Goal: Navigation & Orientation: Find specific page/section

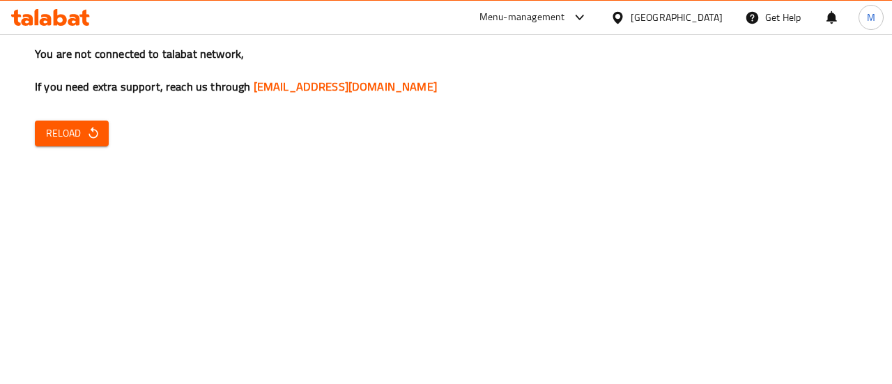
click at [93, 128] on icon "button" at bounding box center [93, 133] width 14 height 14
click at [61, 126] on span "Reload" at bounding box center [72, 133] width 52 height 17
click at [72, 119] on div "You are not connected to talabat network, If you need extra support, reach us t…" at bounding box center [446, 192] width 892 height 384
click at [70, 132] on span "Reload" at bounding box center [72, 133] width 52 height 17
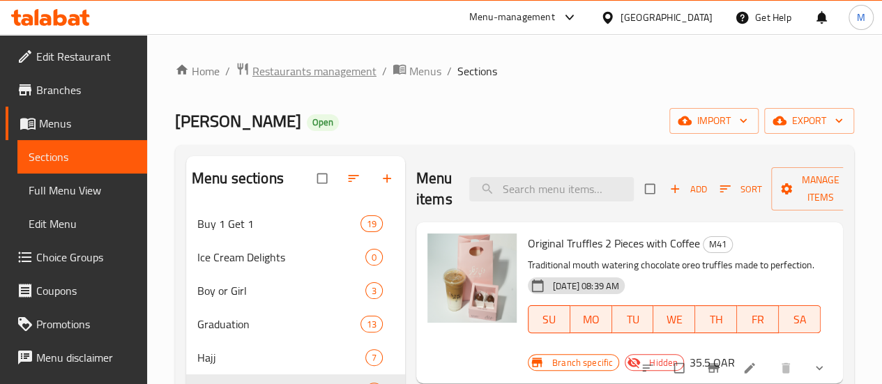
click at [277, 73] on span "Restaurants management" at bounding box center [314, 71] width 124 height 17
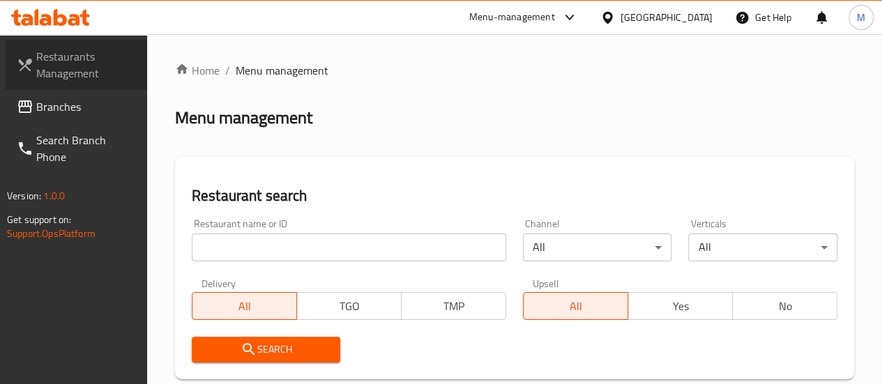
click at [77, 72] on span "Restaurants Management" at bounding box center [86, 64] width 100 height 33
